Goal: Communication & Community: Answer question/provide support

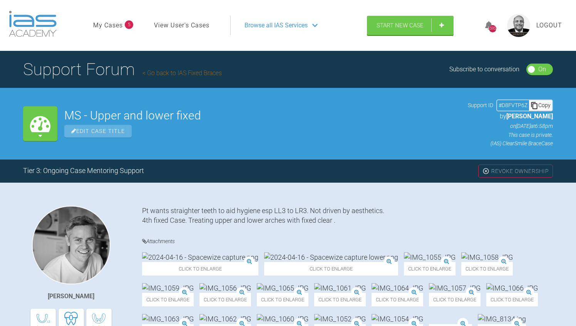
click at [548, 237] on h4 "Attachments" at bounding box center [347, 242] width 411 height 10
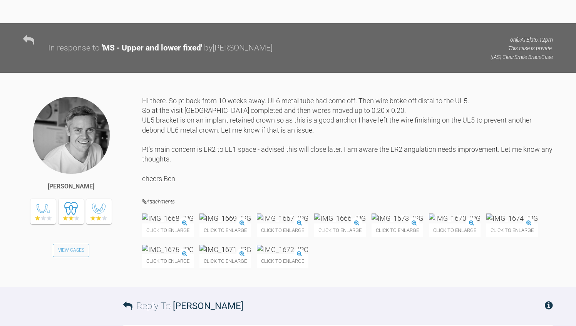
scroll to position [9850, 0]
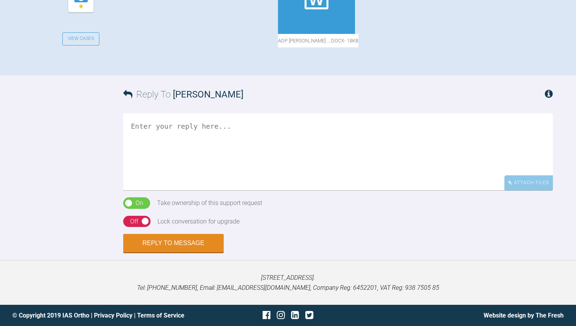
scroll to position [447, 0]
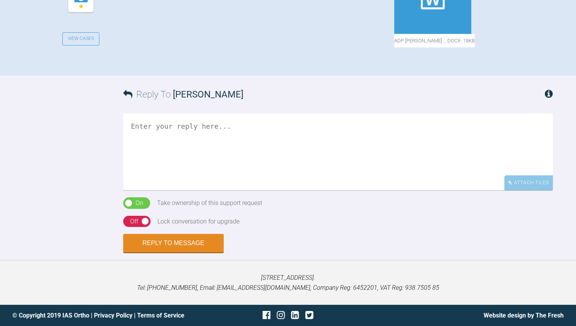
click at [177, 190] on textarea at bounding box center [338, 151] width 430 height 77
type textarea "Hi Rebecca How old is this pt?"
click at [65, 253] on div "Reply To Rebecca Lynne Williams Hi Rebecca How old is this pt? Attach Files Dra…" at bounding box center [288, 164] width 576 height 177
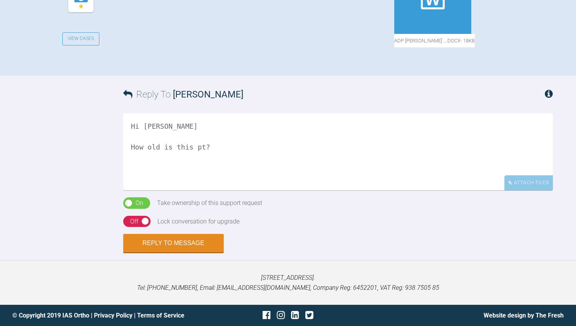
click at [127, 227] on div "On Off" at bounding box center [136, 222] width 27 height 12
click at [136, 253] on button "Reply to Message" at bounding box center [173, 244] width 101 height 18
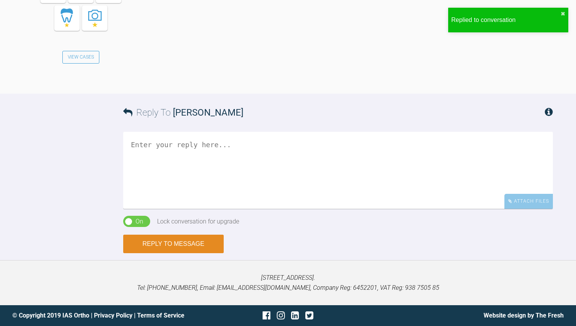
scroll to position [781, 0]
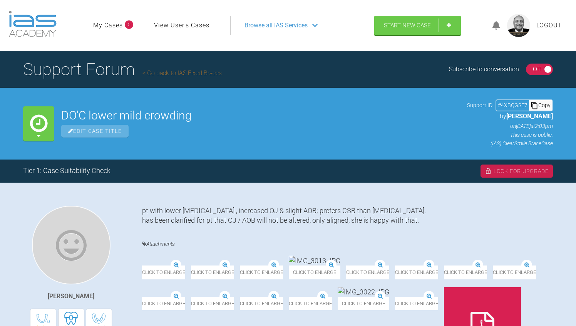
click at [530, 67] on div "On Off" at bounding box center [539, 70] width 27 height 12
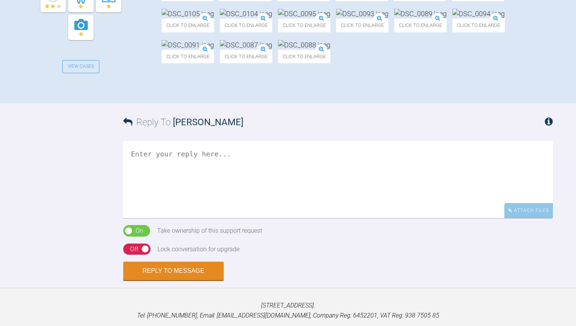
scroll to position [354, 0]
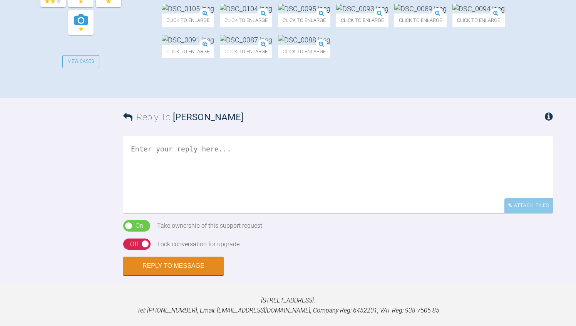
click at [179, 213] on textarea at bounding box center [338, 174] width 430 height 77
type textarea "Assessment?"
click at [76, 247] on div "Reply To [PERSON_NAME] Assessment? Attach Files Drag and drop files here! On Of…" at bounding box center [288, 186] width 576 height 177
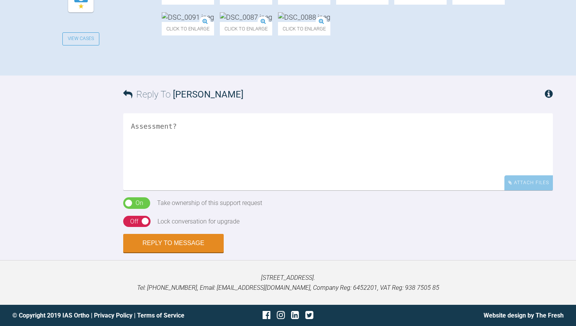
scroll to position [447, 0]
click at [133, 227] on div "Off" at bounding box center [134, 221] width 8 height 10
click at [137, 253] on button "Reply to Message" at bounding box center [173, 244] width 101 height 18
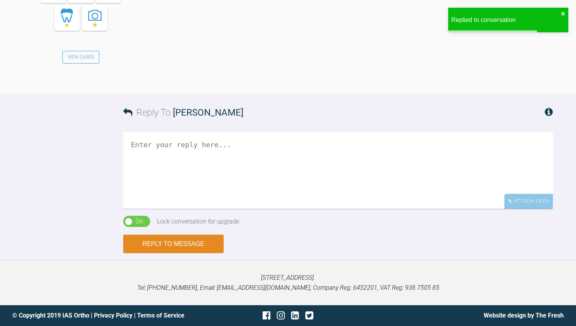
scroll to position [702, 0]
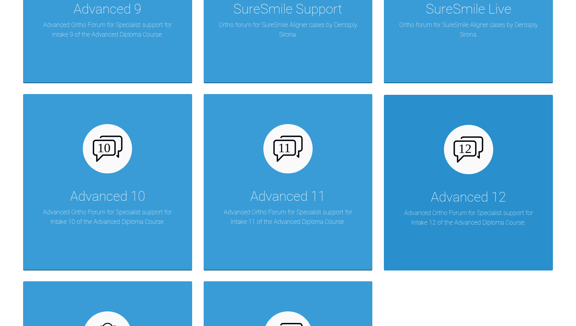
click at [479, 151] on img at bounding box center [469, 149] width 30 height 26
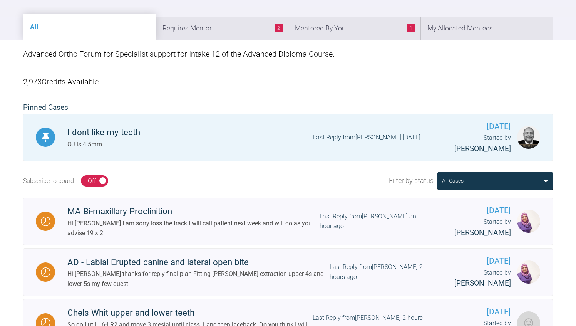
scroll to position [108, 0]
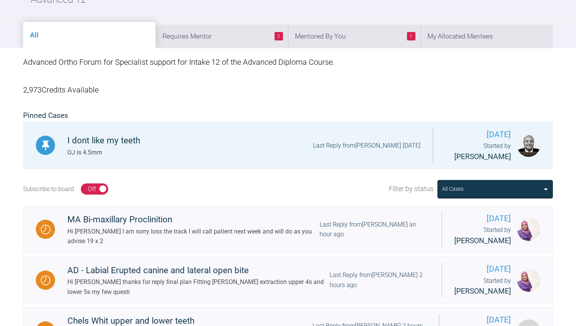
click at [85, 193] on div "On Off" at bounding box center [94, 189] width 27 height 12
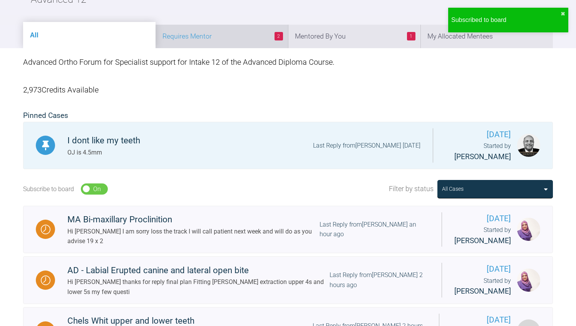
click at [215, 35] on li "2 Requires Mentor" at bounding box center [222, 36] width 133 height 23
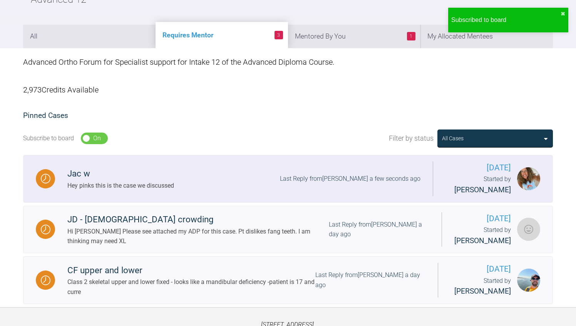
click at [179, 181] on div "Jac w Hey pinks this is the case we discussed Last Reply from Rebecca Lynne Wil…" at bounding box center [244, 178] width 378 height 23
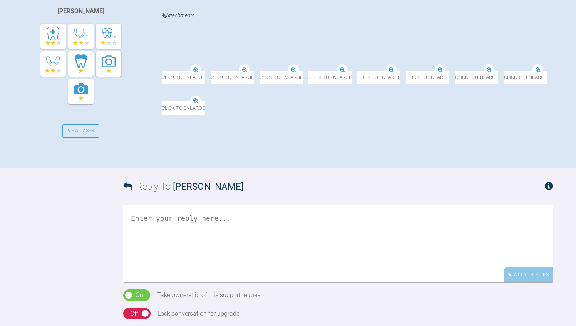
scroll to position [293, 0]
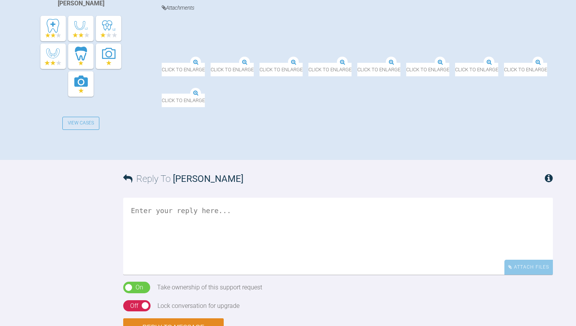
click at [307, 252] on textarea at bounding box center [338, 236] width 430 height 77
click at [101, 243] on div "Reply To Rebecca Lynne Williams Hi Rebecca For completion do you have an OPG? A…" at bounding box center [288, 248] width 576 height 177
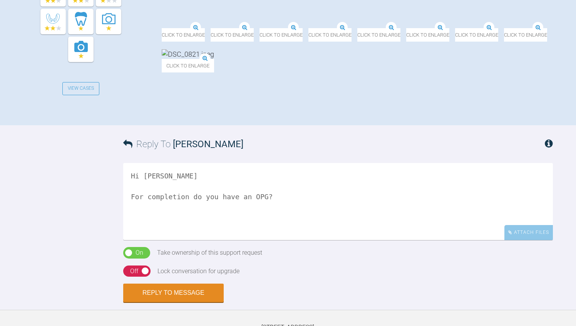
scroll to position [339, 0]
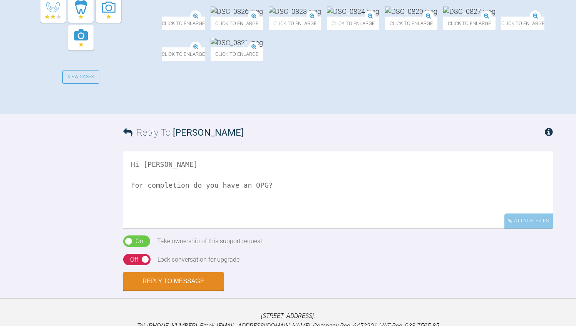
click at [289, 211] on textarea "Hi Rebecca For completion do you have an OPG?" at bounding box center [338, 189] width 430 height 77
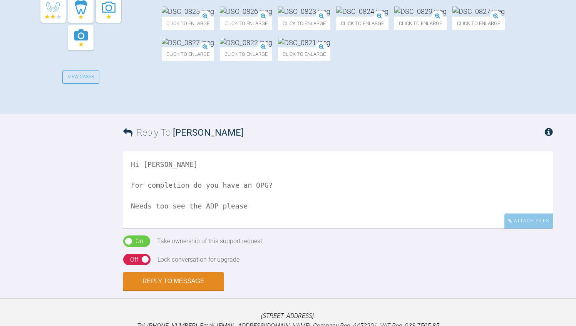
type textarea "Hi Rebecca For completion do you have an OPG? Needs too see the ADP please"
click at [128, 265] on div "On Off" at bounding box center [136, 260] width 27 height 12
click at [157, 291] on button "Reply to Message" at bounding box center [173, 282] width 101 height 18
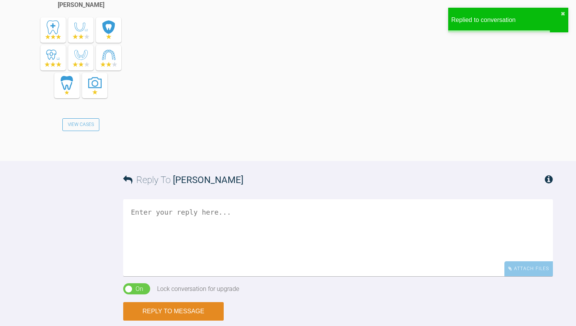
scroll to position [614, 0]
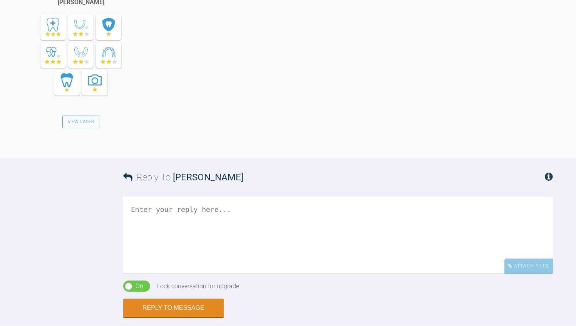
click at [157, 186] on div "Reply To Utpalendu Bose" at bounding box center [338, 177] width 430 height 38
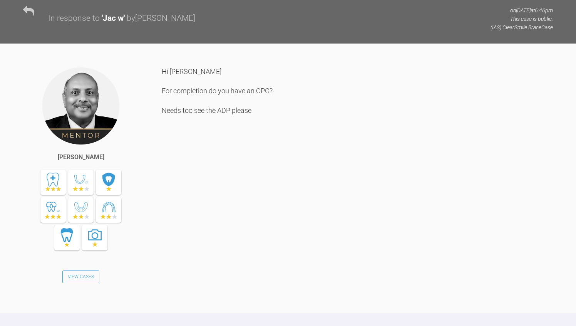
scroll to position [430, 0]
